Goal: Obtain resource: Download file/media

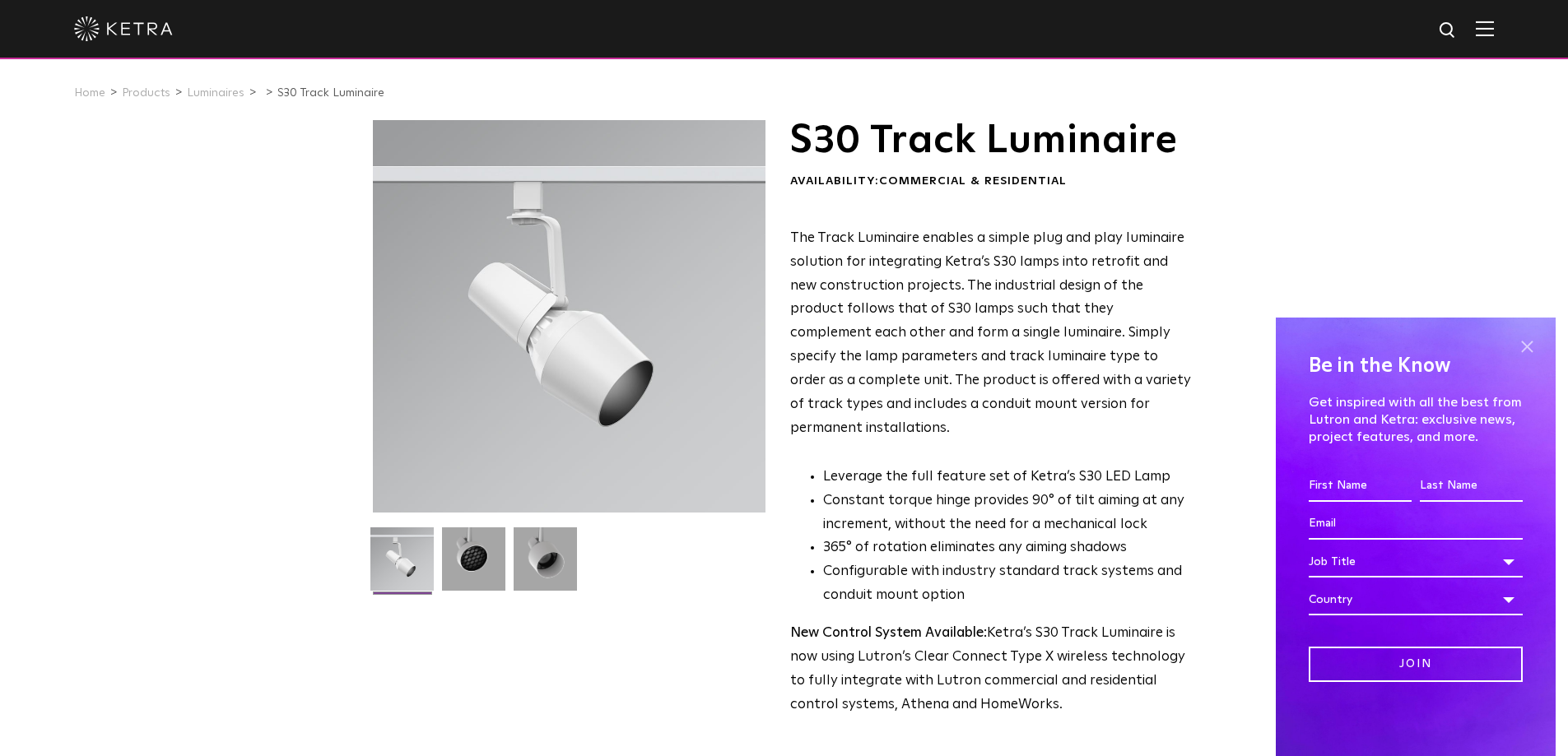
click at [1530, 343] on span at bounding box center [1526, 346] width 24 height 24
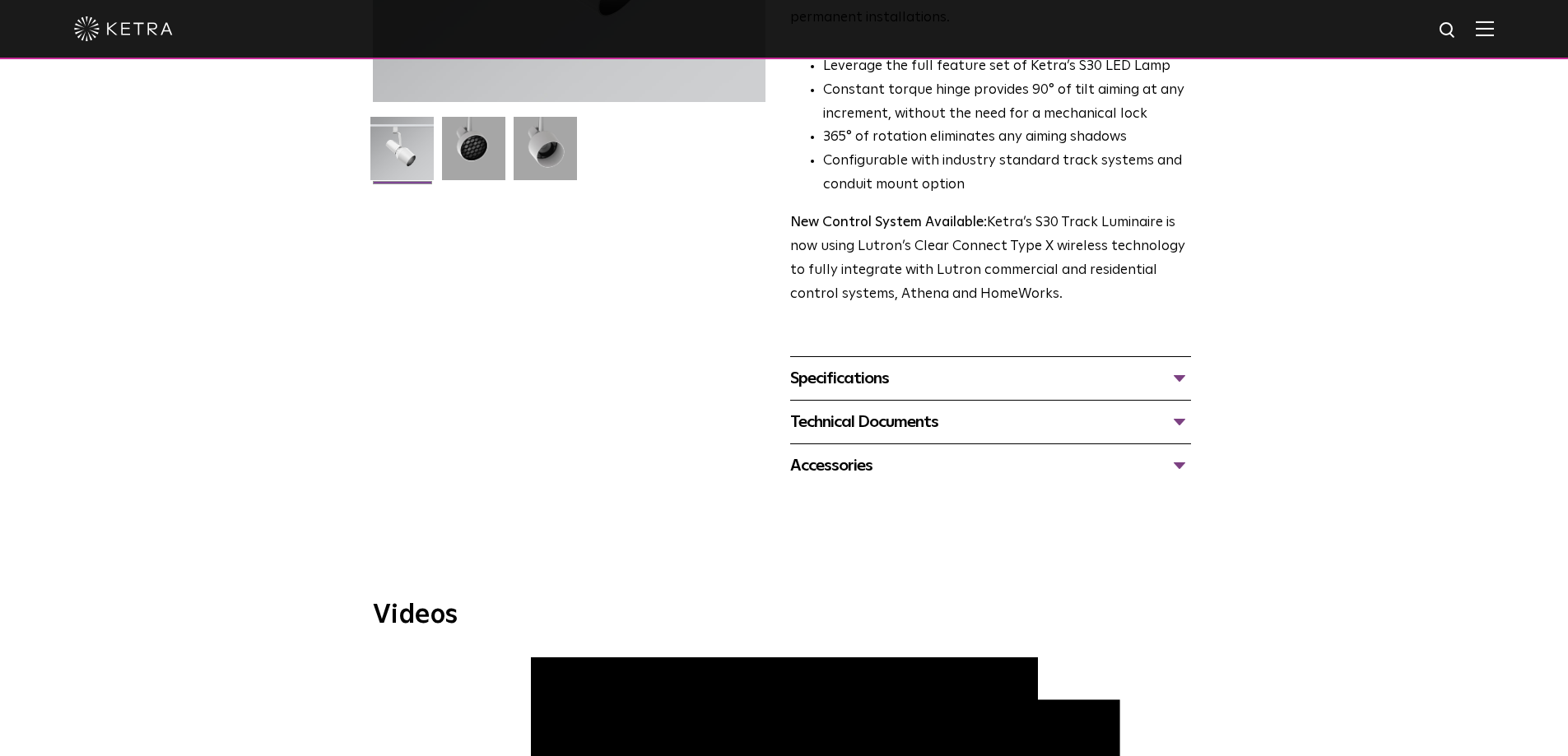
scroll to position [411, 0]
click at [895, 408] on div "Technical Documents" at bounding box center [991, 420] width 401 height 26
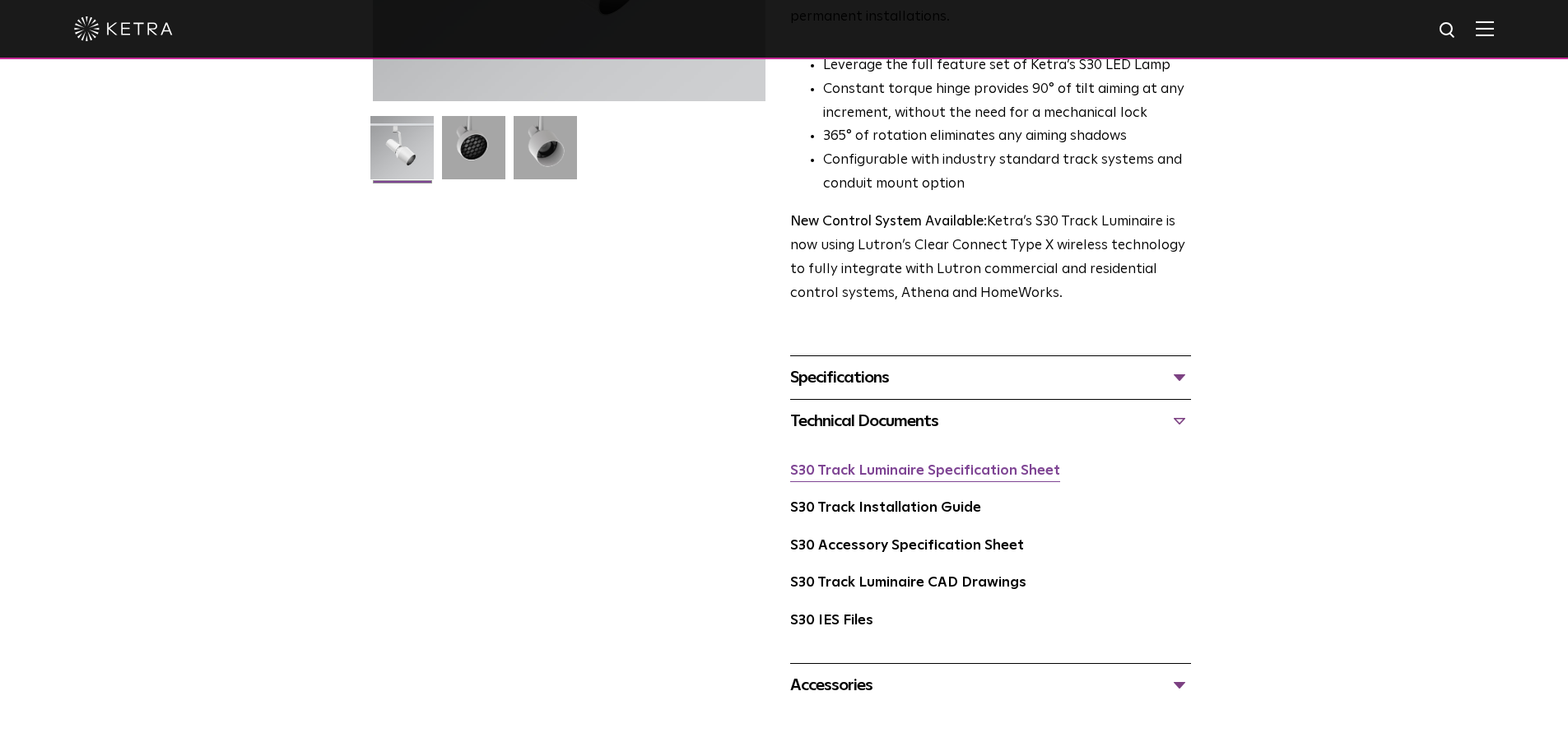
click at [893, 464] on link "S30 Track Luminaire Specification Sheet" at bounding box center [925, 471] width 270 height 14
click at [867, 576] on link "S30 Track Luminaire CAD Drawings" at bounding box center [909, 584] width 236 height 14
click at [913, 539] on link "S30 Accessory Specification Sheet" at bounding box center [907, 546] width 234 height 14
click at [1181, 364] on div "Specifications" at bounding box center [991, 377] width 401 height 26
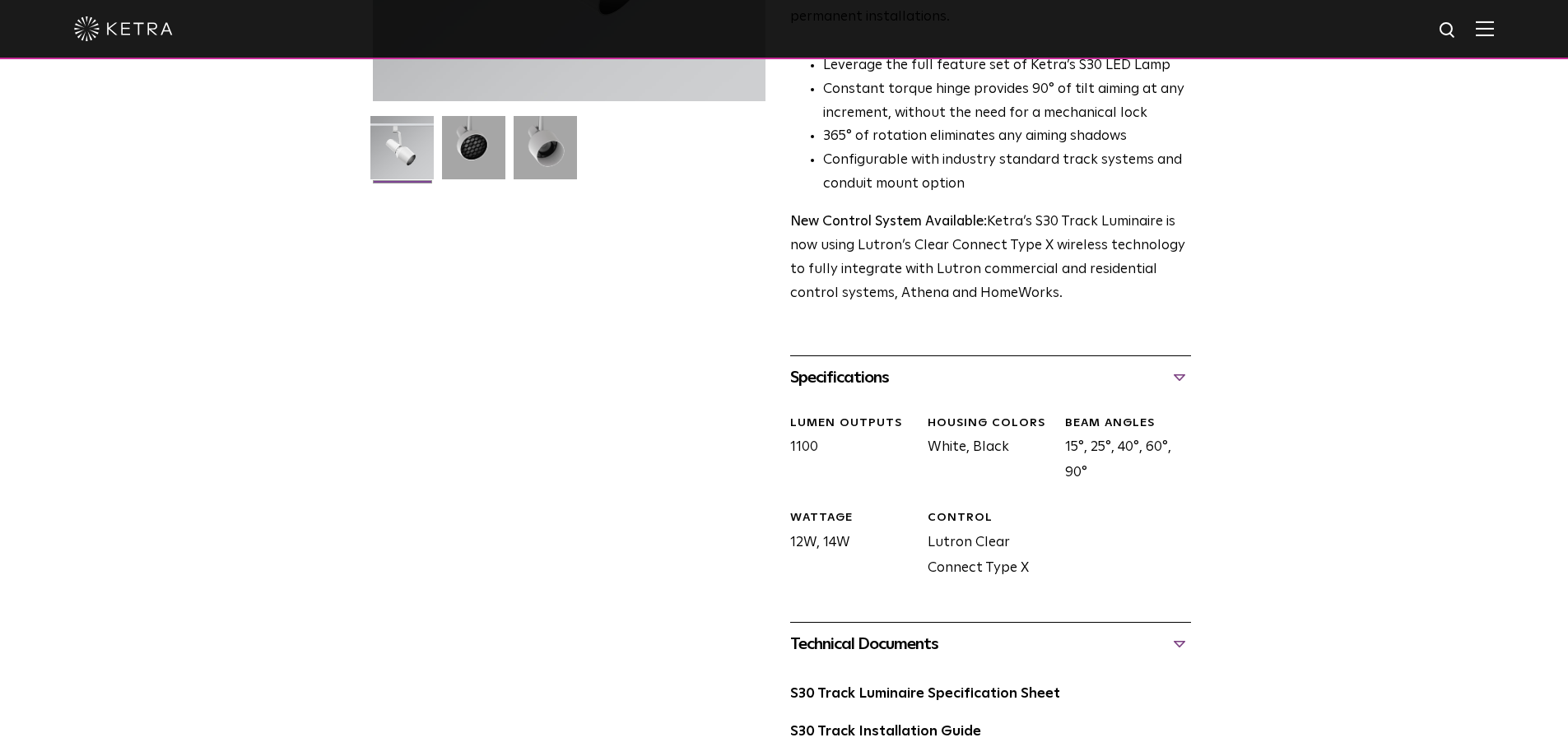
click at [1181, 364] on div "Specifications" at bounding box center [991, 377] width 401 height 26
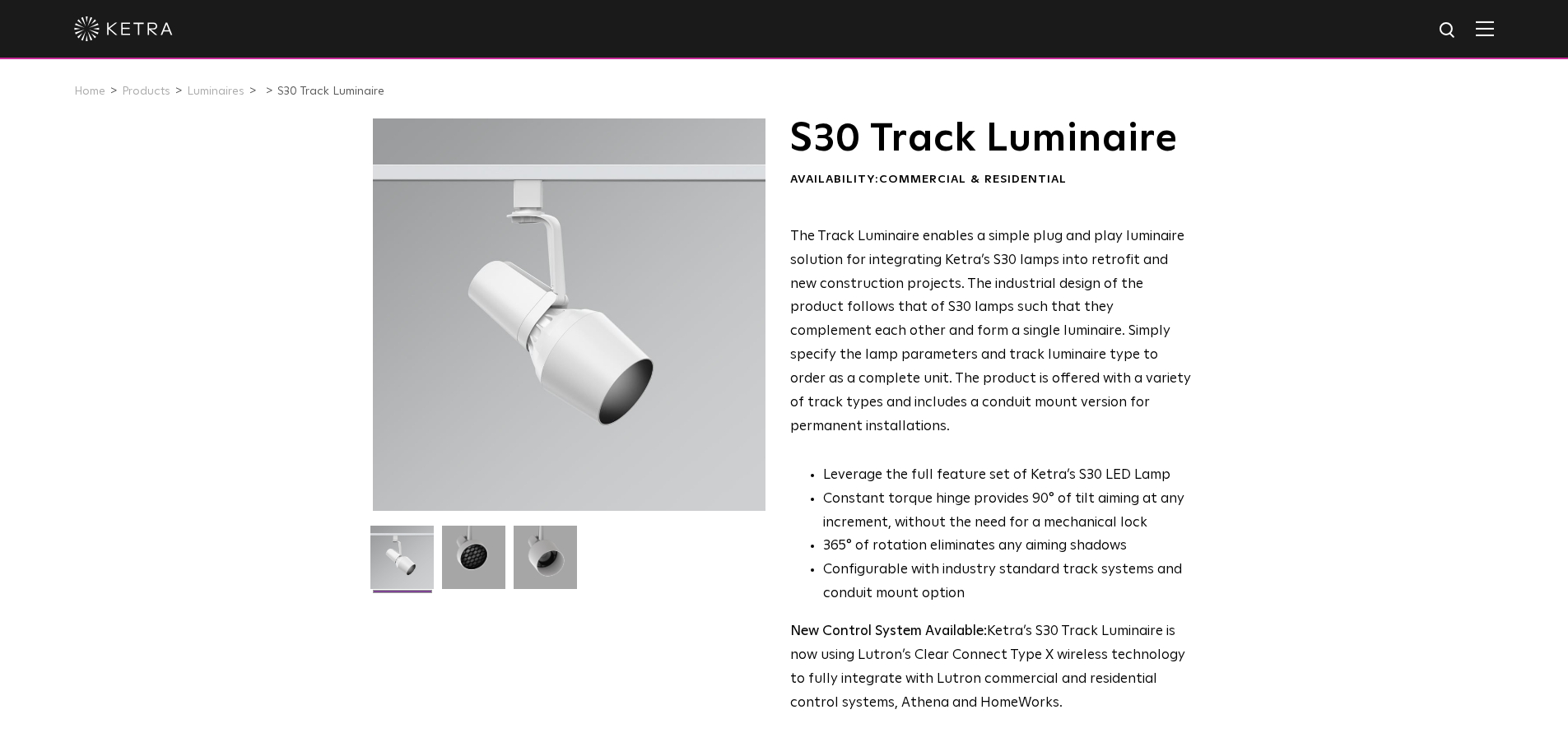
scroll to position [0, 0]
click at [174, 290] on div "S30 Track Luminaire Availability: Commercial & Residential The Track Luminaire …" at bounding box center [784, 619] width 1568 height 998
click at [192, 96] on link "Luminaires" at bounding box center [216, 93] width 58 height 12
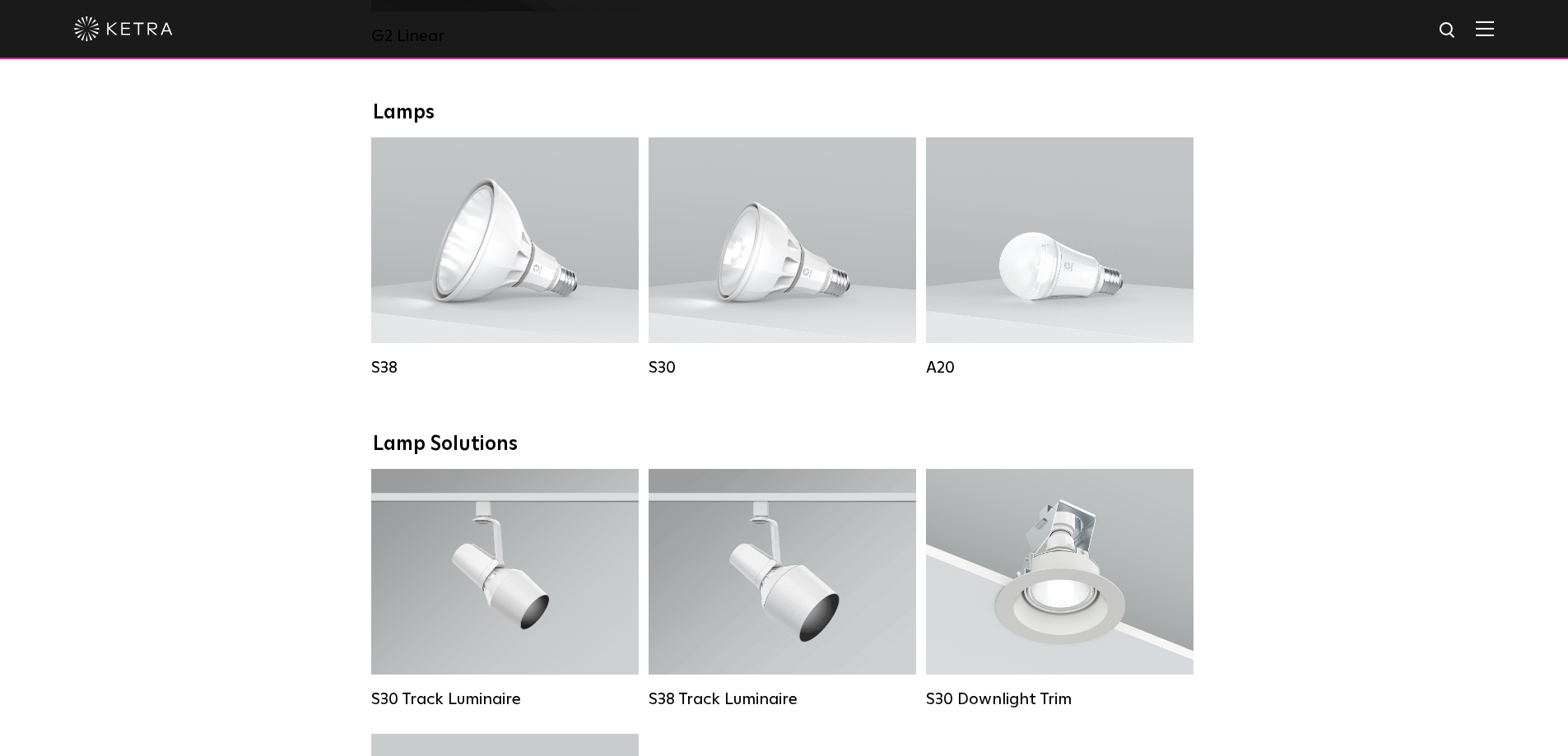
scroll to position [1152, 0]
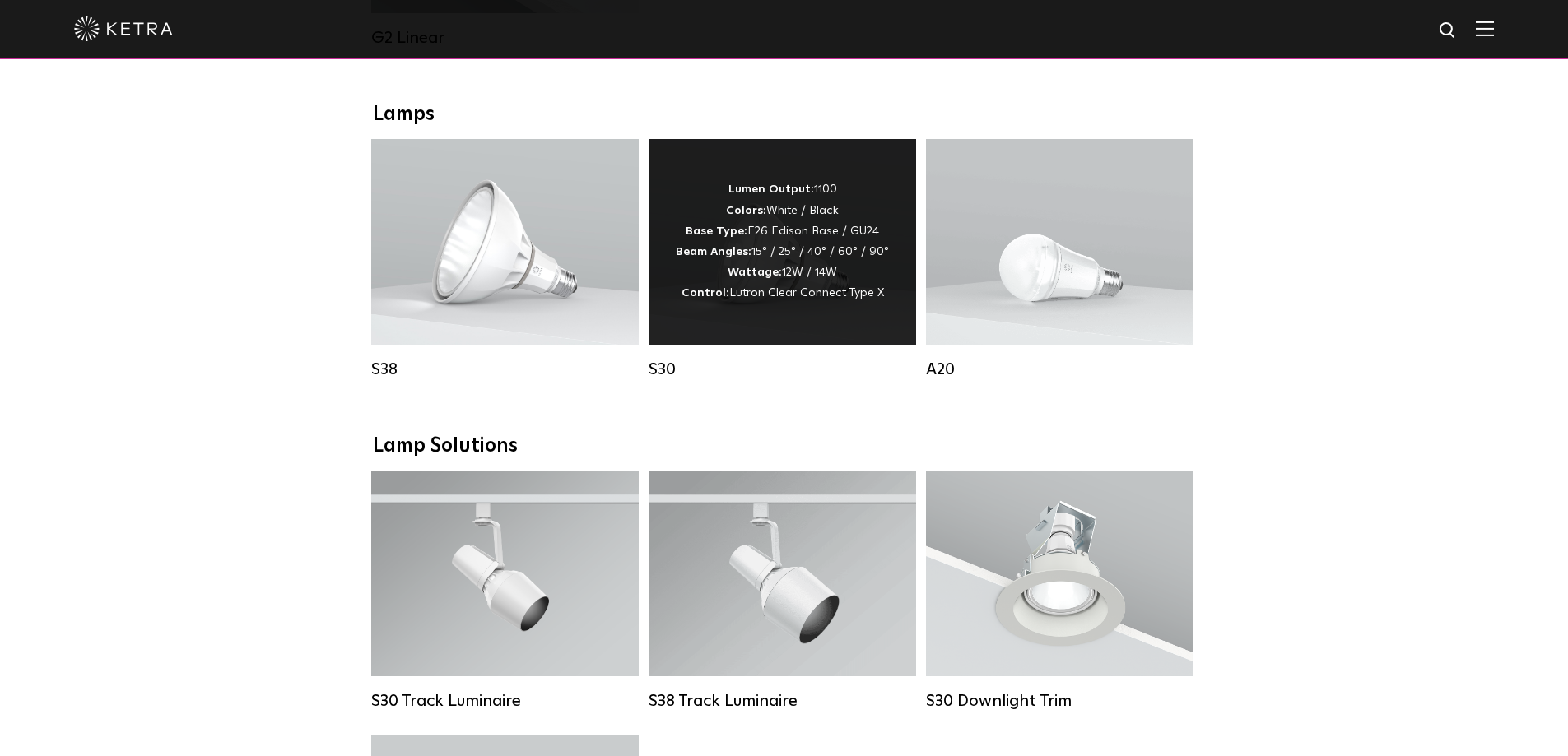
click at [778, 276] on div "Lumen Output: 1100 Colors: White / Black Base Type: E26 Edison Base / GU24 Beam…" at bounding box center [782, 242] width 213 height 124
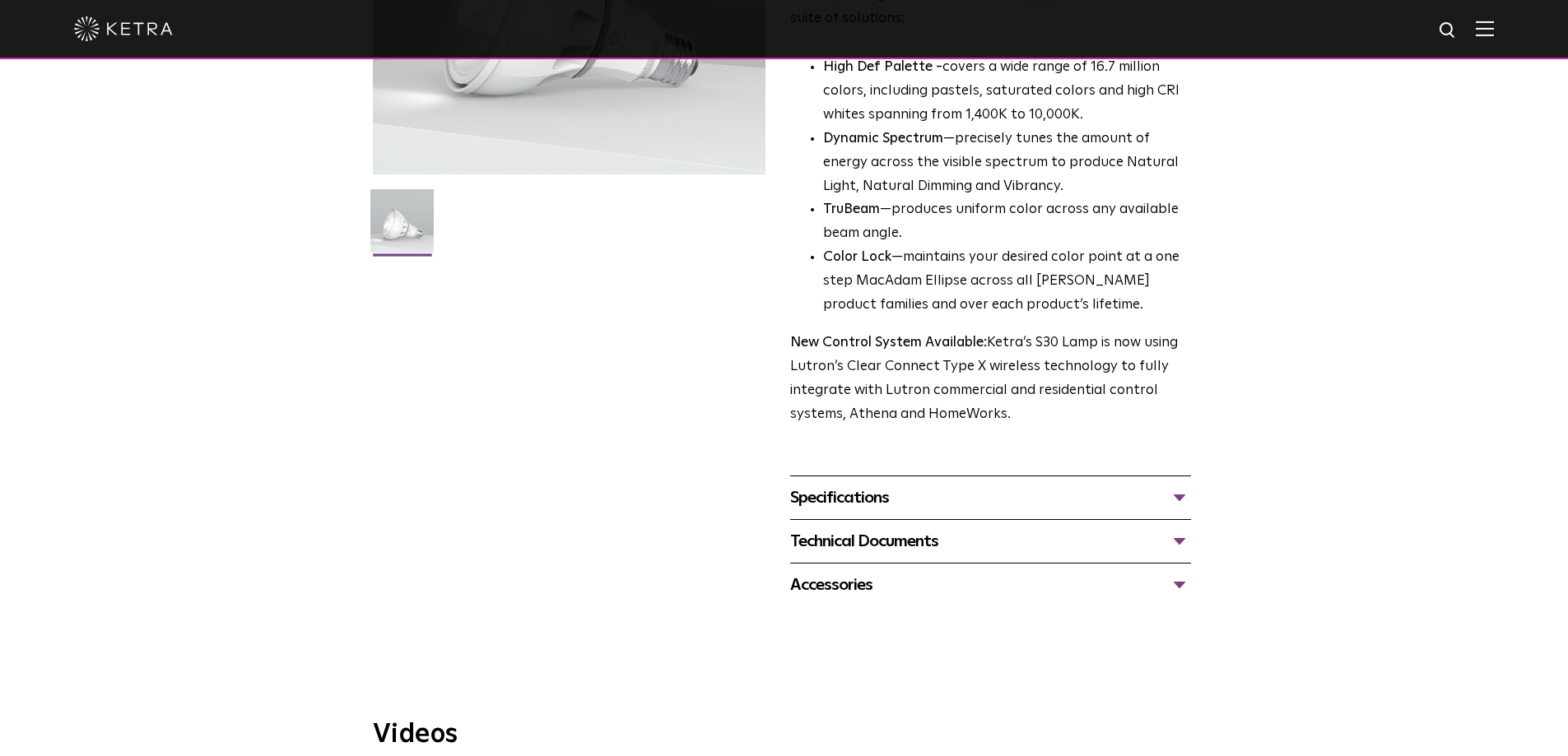
scroll to position [411, 0]
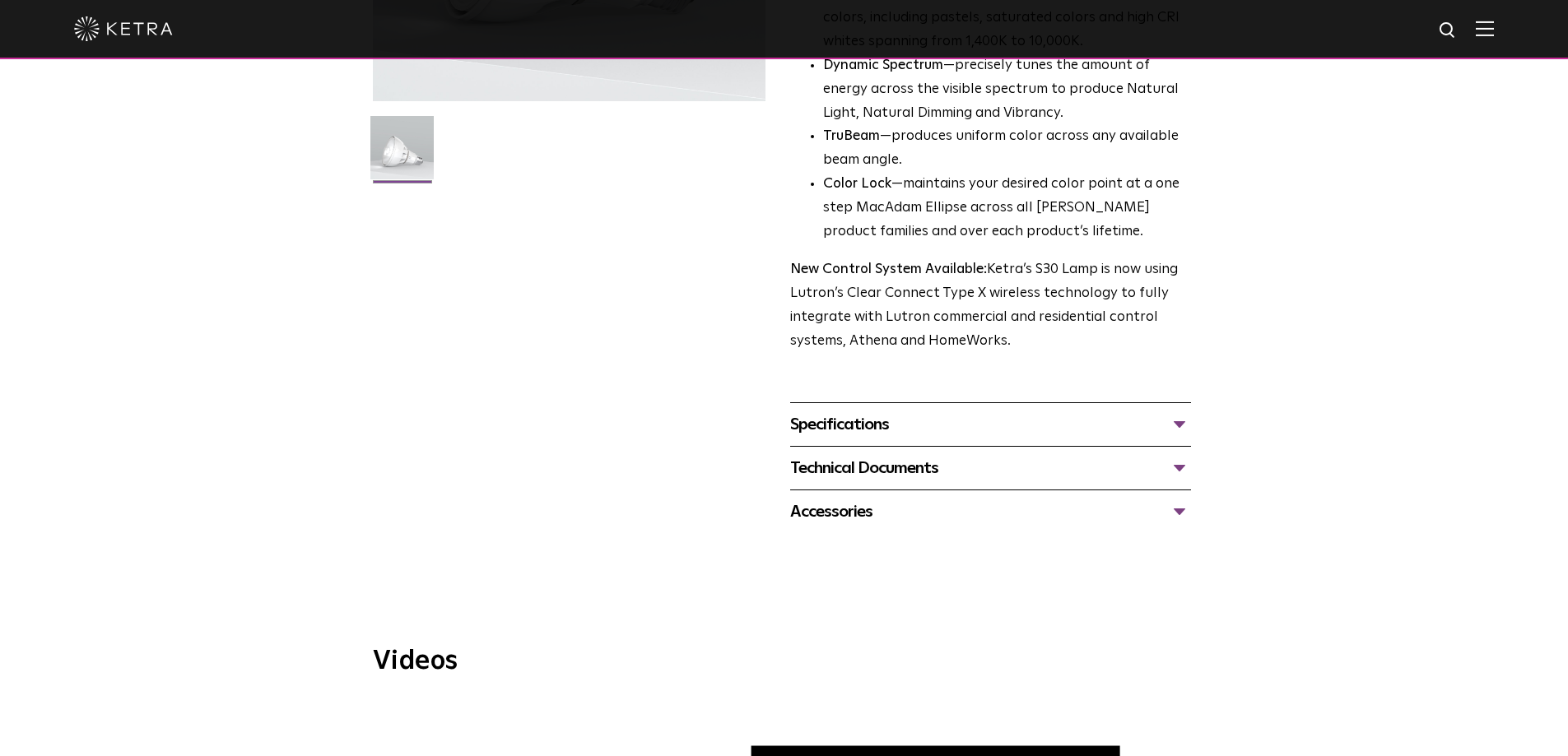
click at [984, 399] on span "S30 Lamp Availability: Commercial & Residential Ketra’s S30 lamp is an all-enco…" at bounding box center [991, 121] width 401 height 825
click at [989, 417] on div "Specifications" at bounding box center [991, 424] width 401 height 26
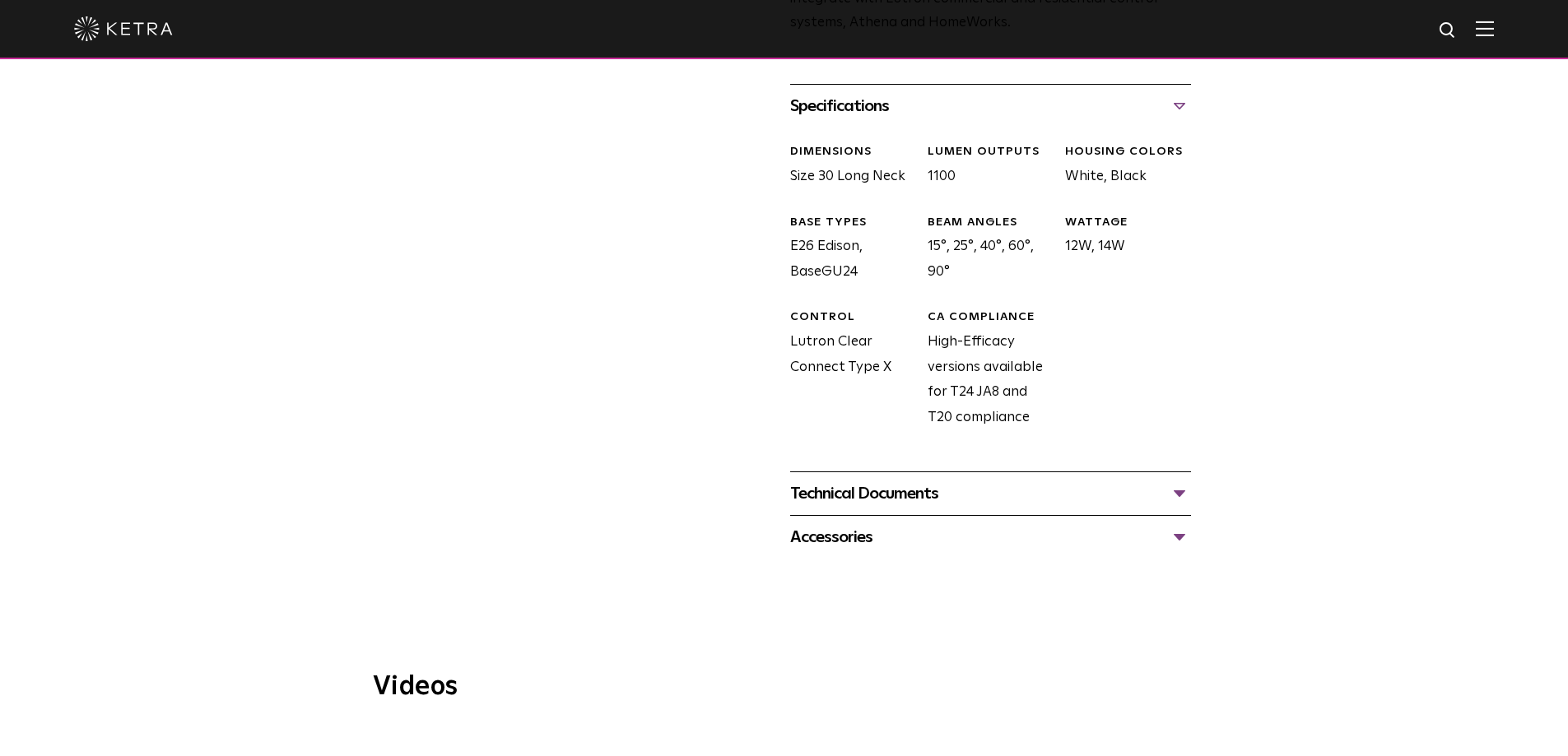
scroll to position [741, 0]
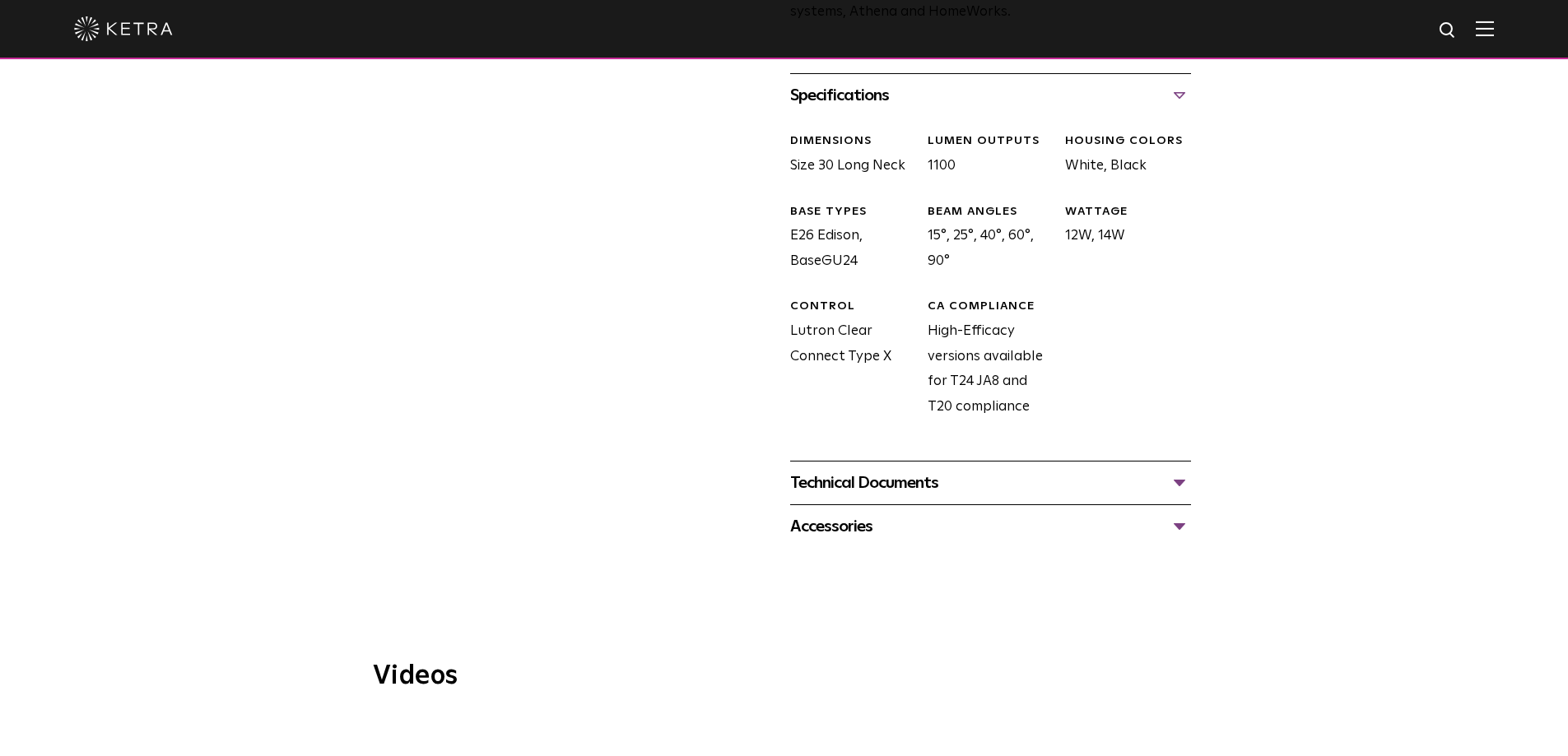
click at [907, 463] on div "Technical Documents S30 Specification Sheet S30 Installation Guide S30 Accessor…" at bounding box center [991, 483] width 401 height 43
click at [902, 496] on div "Technical Documents" at bounding box center [991, 483] width 401 height 26
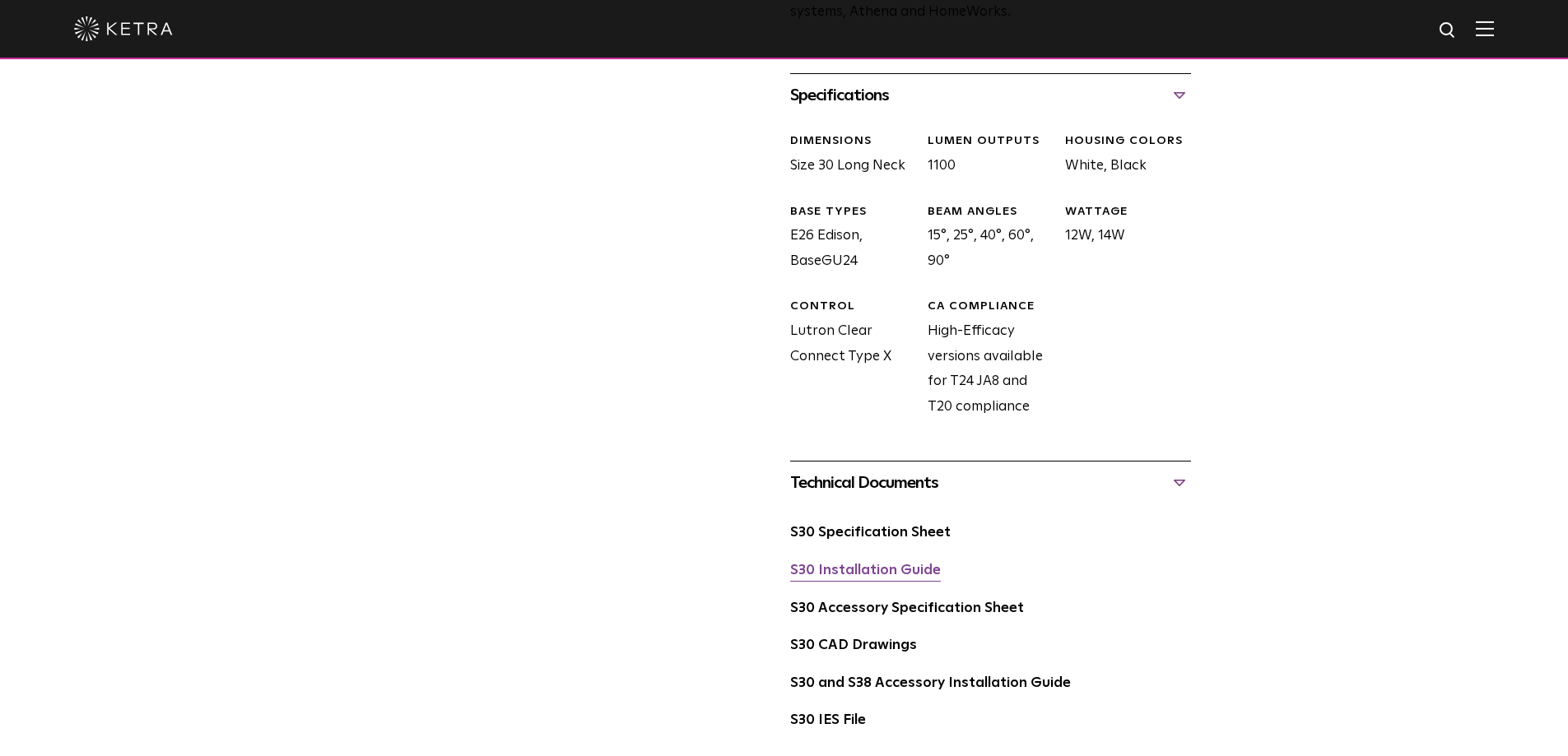
click at [885, 574] on link "S30 Installation Guide" at bounding box center [865, 571] width 151 height 14
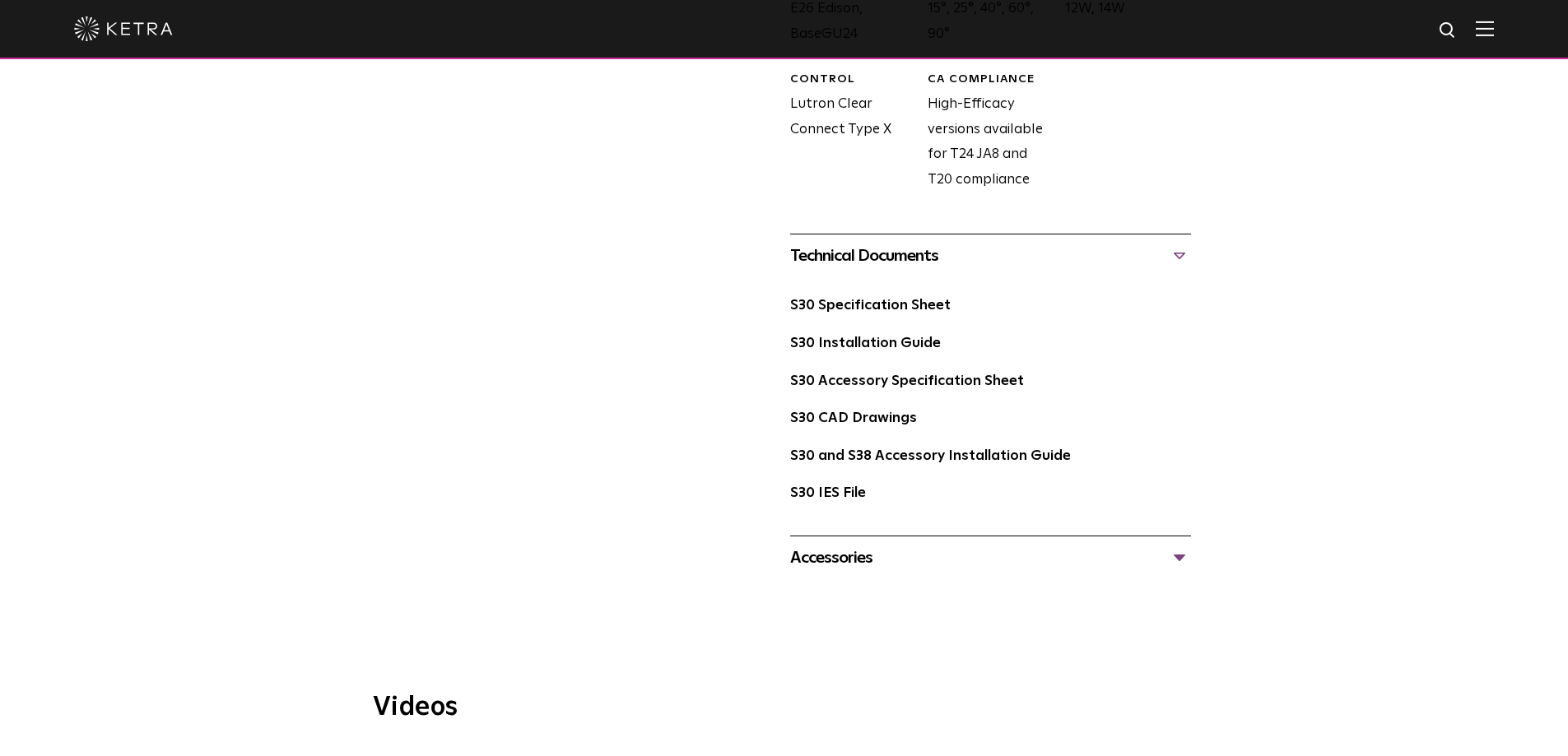
scroll to position [988, 0]
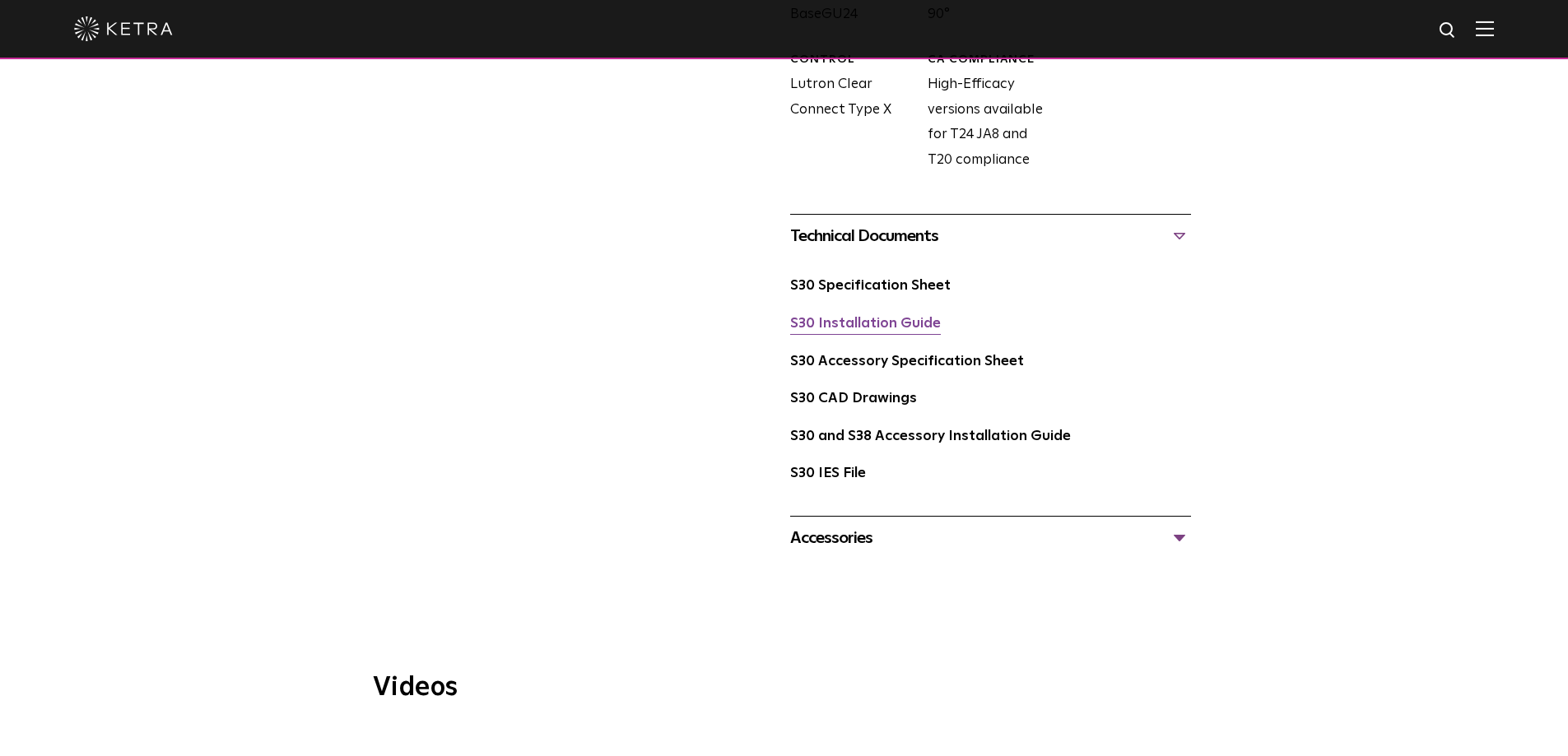
click at [854, 320] on link "S30 Installation Guide" at bounding box center [865, 324] width 151 height 14
click at [872, 286] on link "S30 Specification Sheet" at bounding box center [871, 286] width 161 height 14
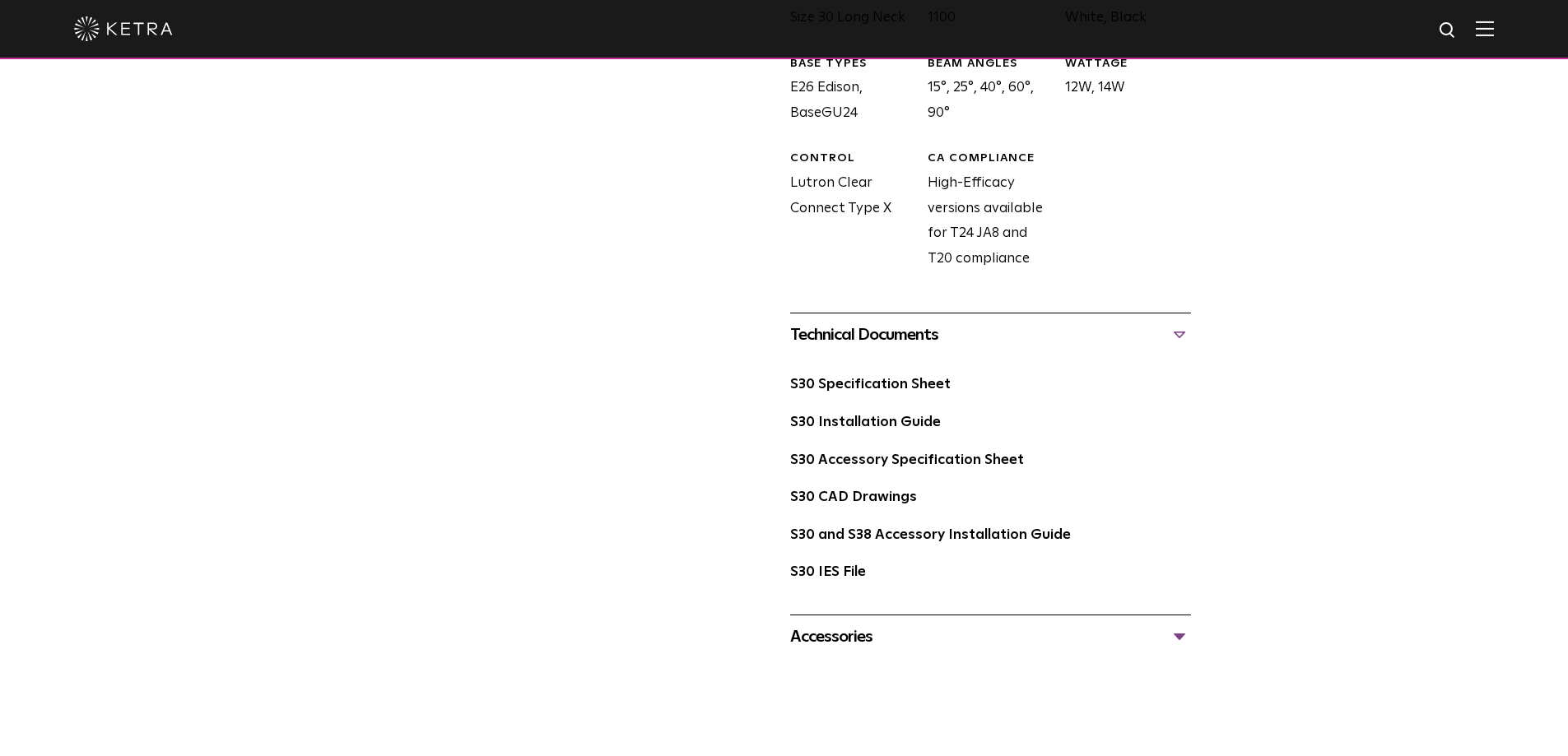
scroll to position [741, 0]
